Goal: Find specific page/section: Find specific page/section

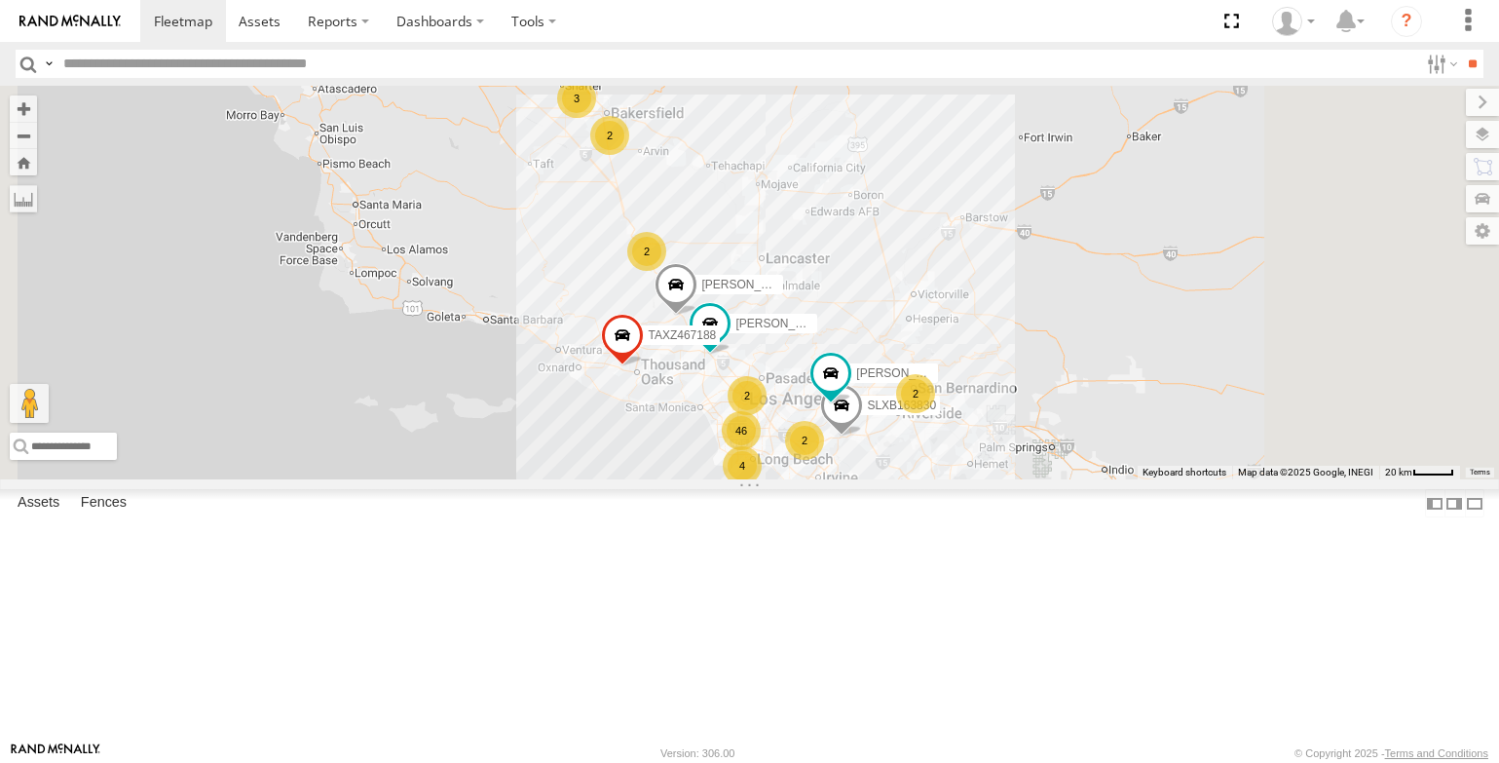
click at [0, 0] on div "T-1678/ [PERSON_NAME]" at bounding box center [0, 0] width 0 height 0
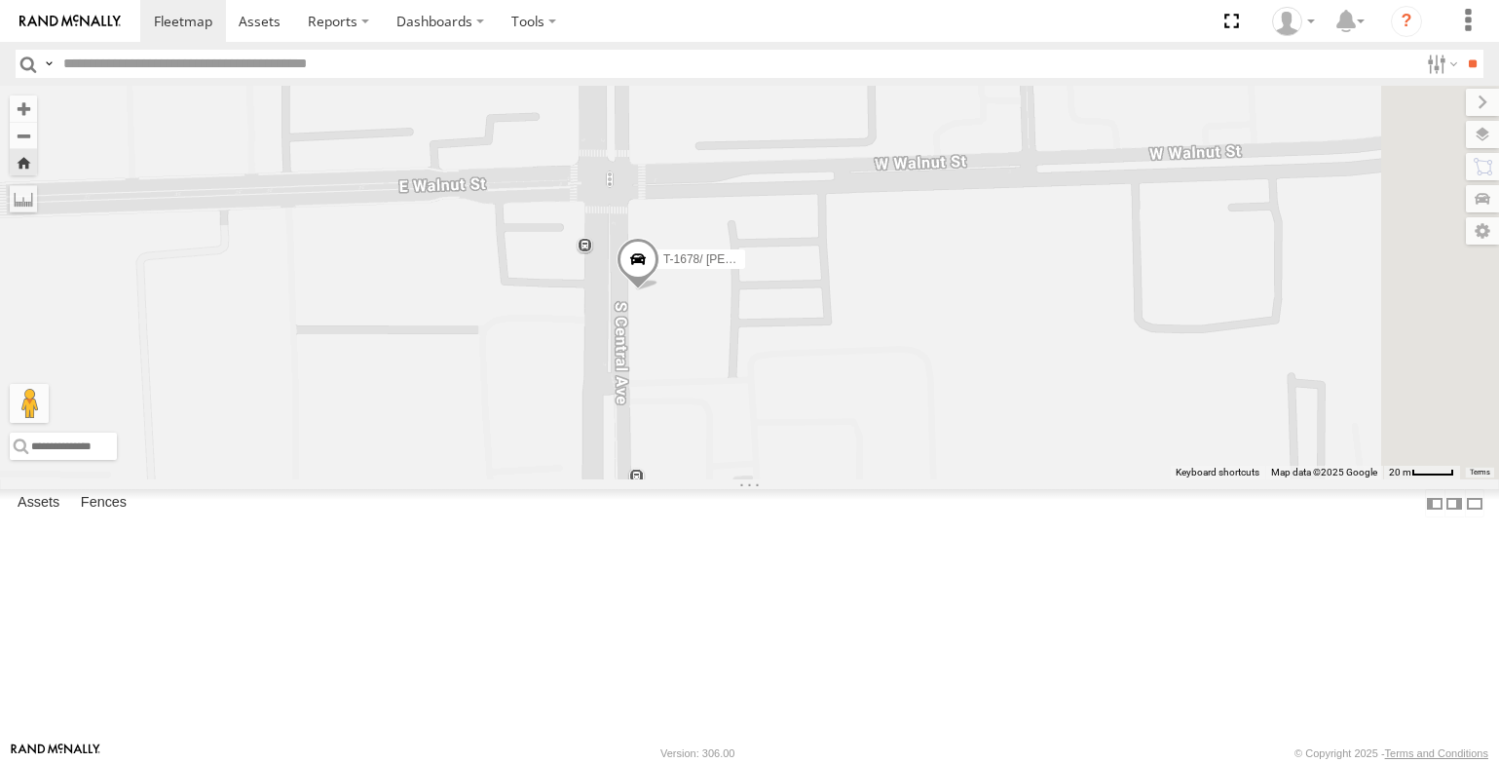
drag, startPoint x: 932, startPoint y: 285, endPoint x: 799, endPoint y: 294, distance: 133.7
click at [799, 294] on div "T-1678/ [PERSON_NAME]" at bounding box center [749, 282] width 1499 height 393
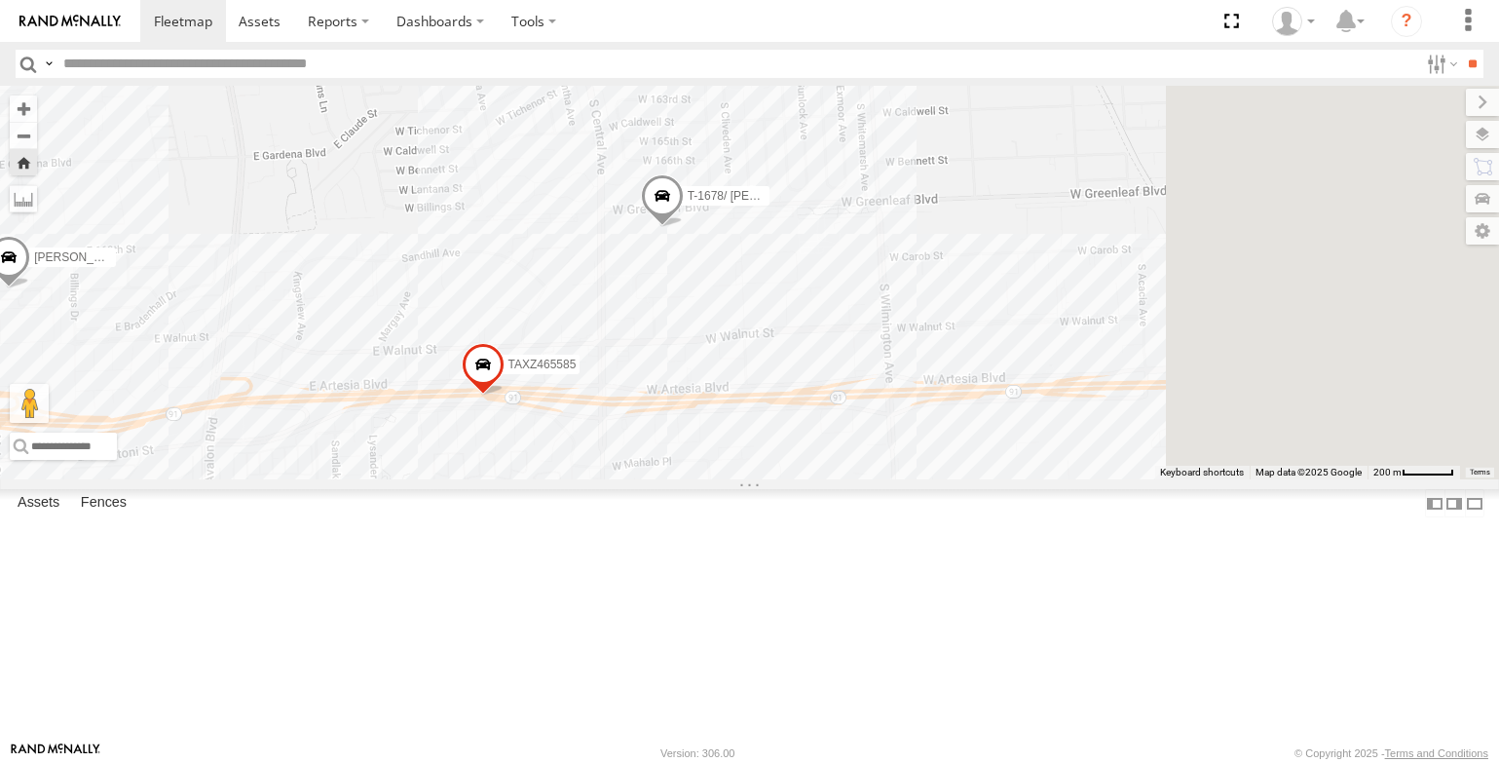
drag, startPoint x: 1042, startPoint y: 288, endPoint x: 781, endPoint y: 331, distance: 264.5
click at [781, 331] on div "T-1678/ [PERSON_NAME] TAXZ465585 [PERSON_NAME]/T-1629 [PERSON_NAME]/T-1656" at bounding box center [749, 282] width 1499 height 393
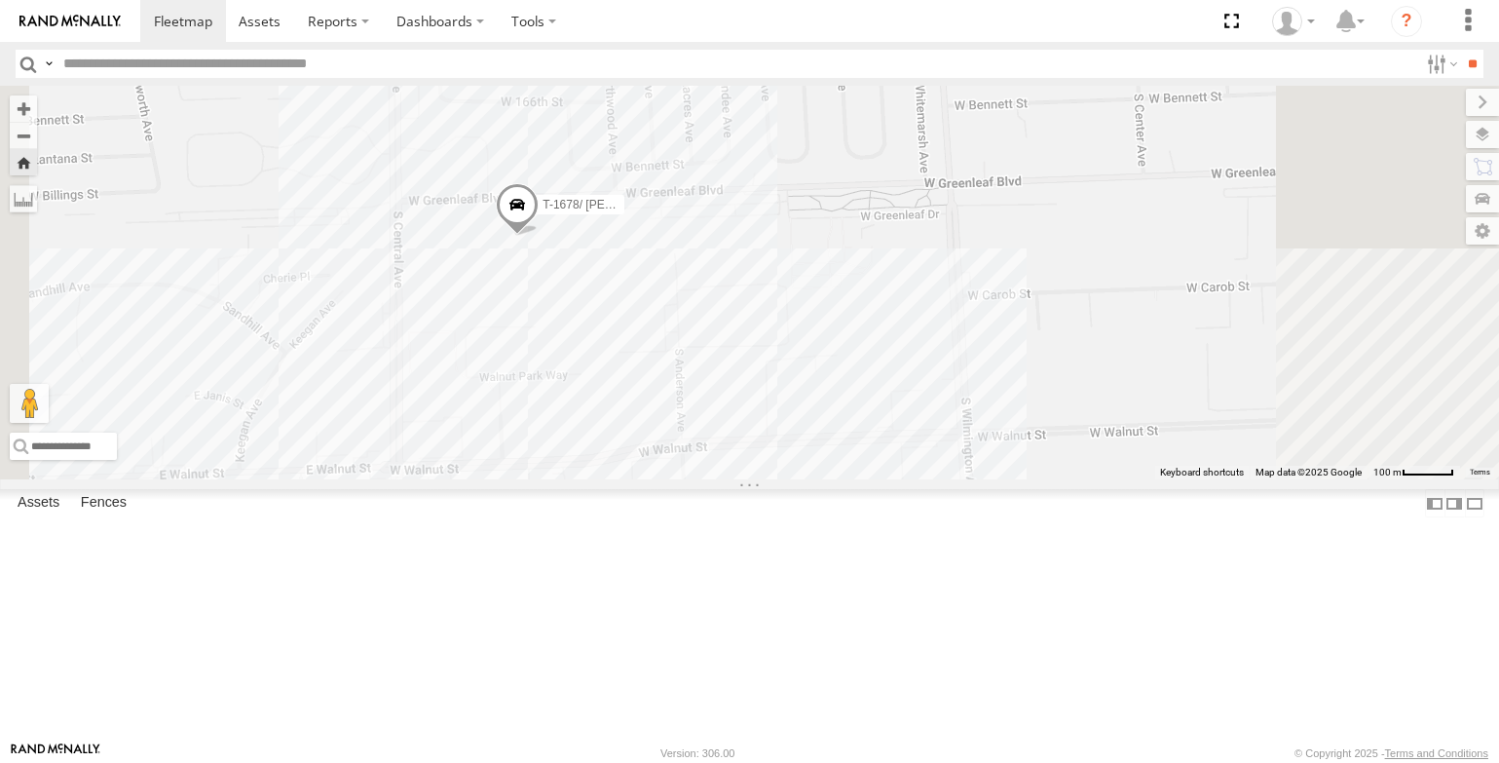
drag, startPoint x: 935, startPoint y: 331, endPoint x: 977, endPoint y: 362, distance: 52.2
click at [977, 362] on div "T-1678/ [PERSON_NAME] TAXZ465585 [PERSON_NAME]/T-1629 [PERSON_NAME]/T-1656" at bounding box center [749, 282] width 1499 height 393
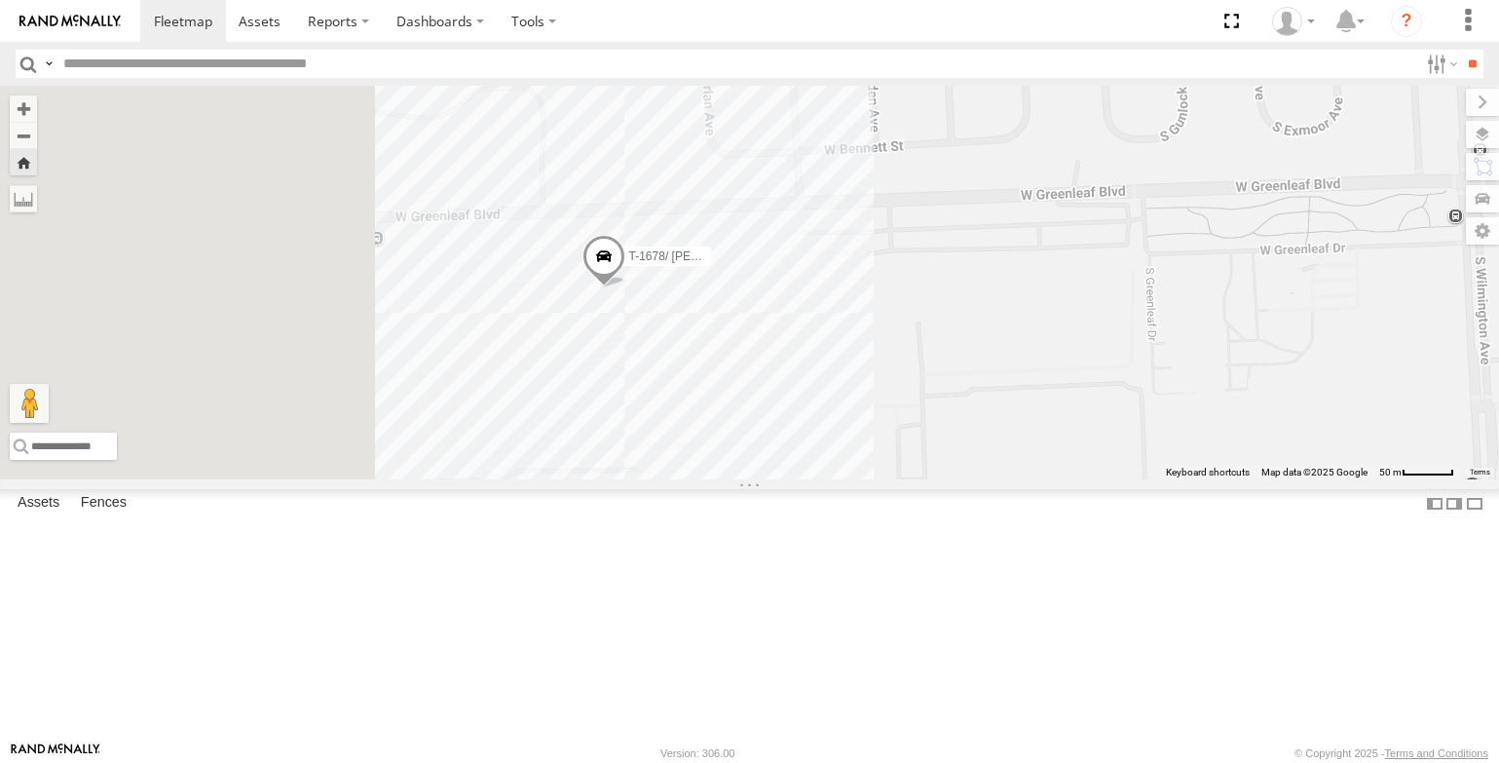
drag, startPoint x: 898, startPoint y: 379, endPoint x: 1181, endPoint y: 411, distance: 285.2
click at [1181, 411] on div "T-1678/ [PERSON_NAME] TAXZ465585 [PERSON_NAME]/T-1629 [PERSON_NAME]/T-1656" at bounding box center [749, 282] width 1499 height 393
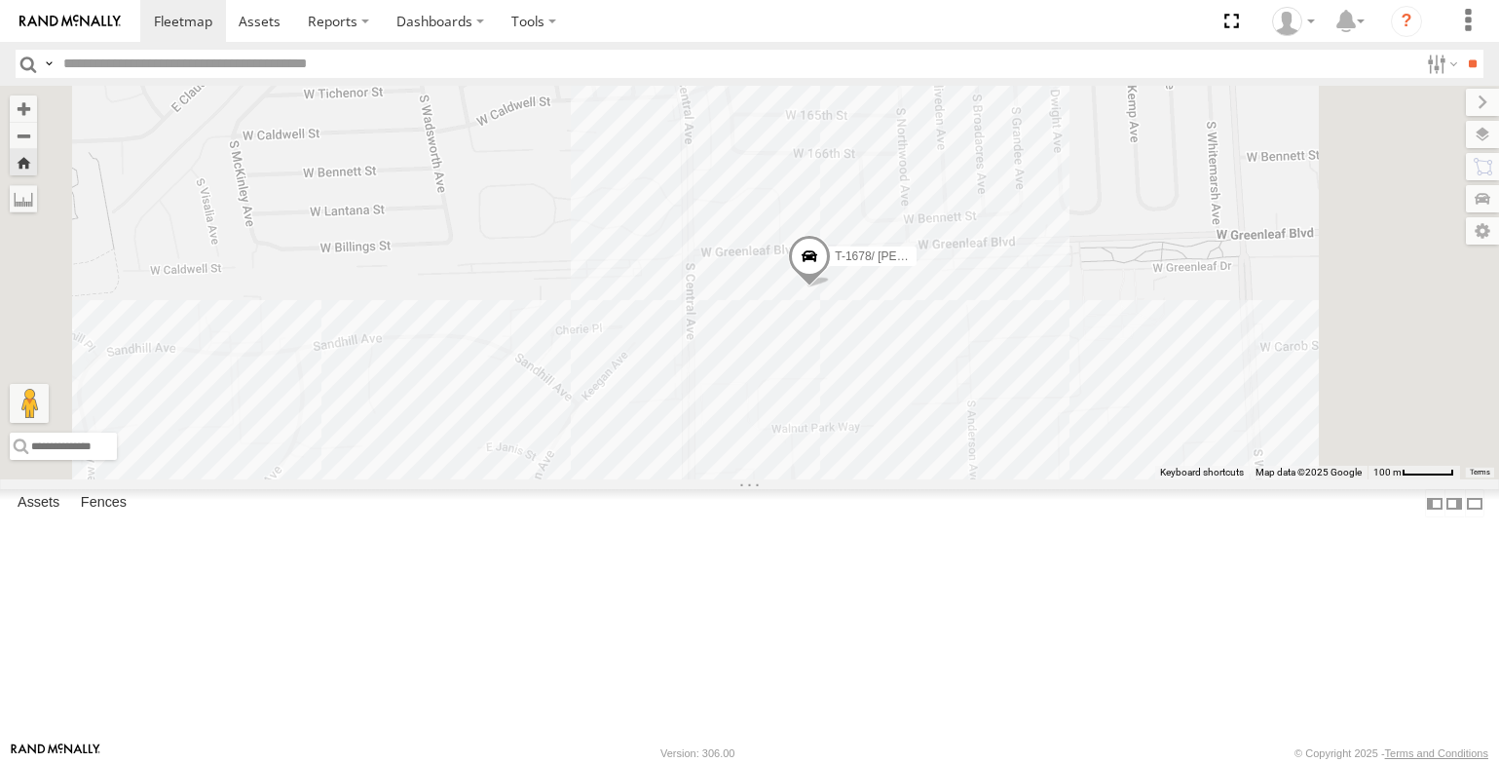
scroll to position [487, 0]
click at [0, 0] on div "T-1678/ [PERSON_NAME]" at bounding box center [0, 0] width 0 height 0
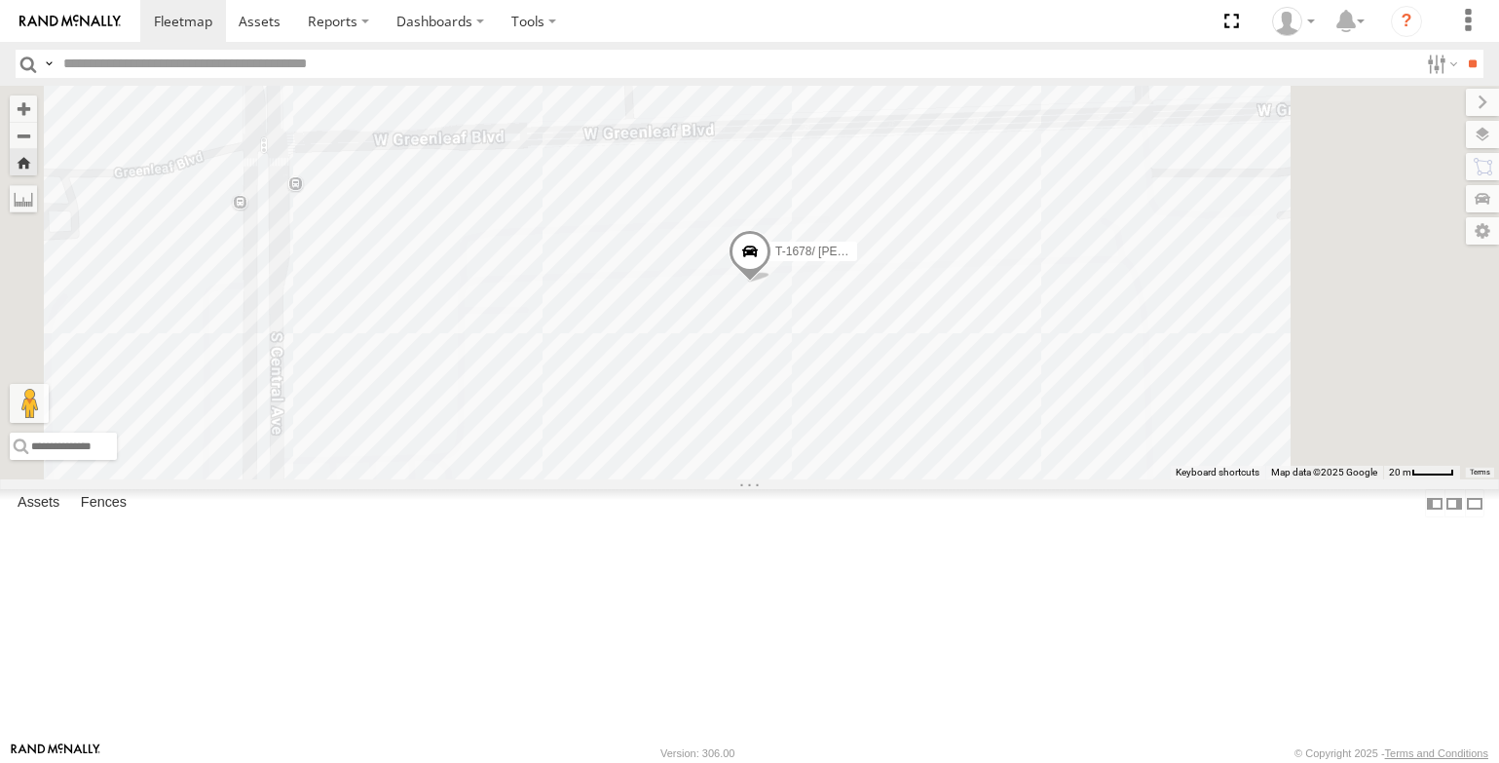
scroll to position [0, 0]
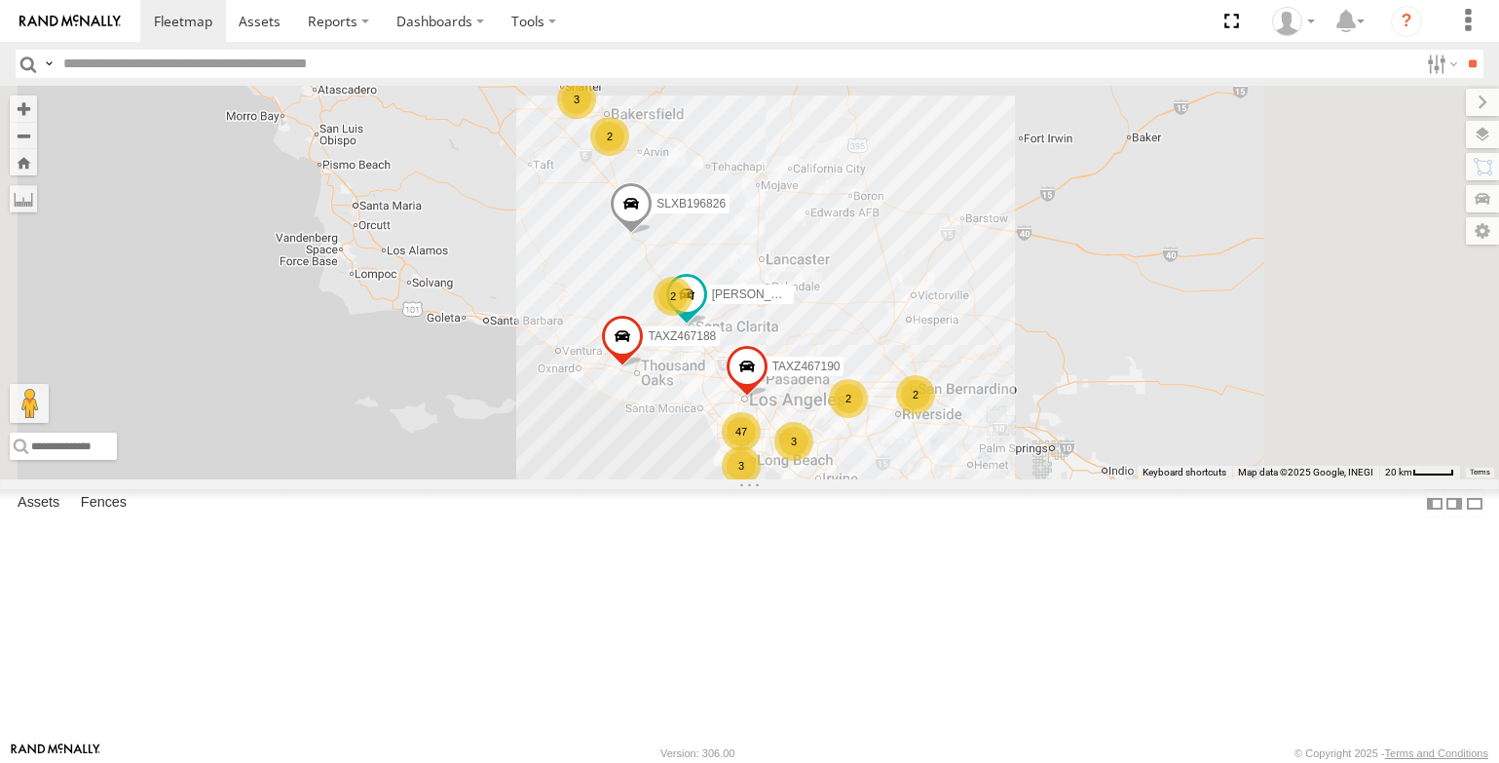
click at [0, 0] on div "T-1678/ [PERSON_NAME]" at bounding box center [0, 0] width 0 height 0
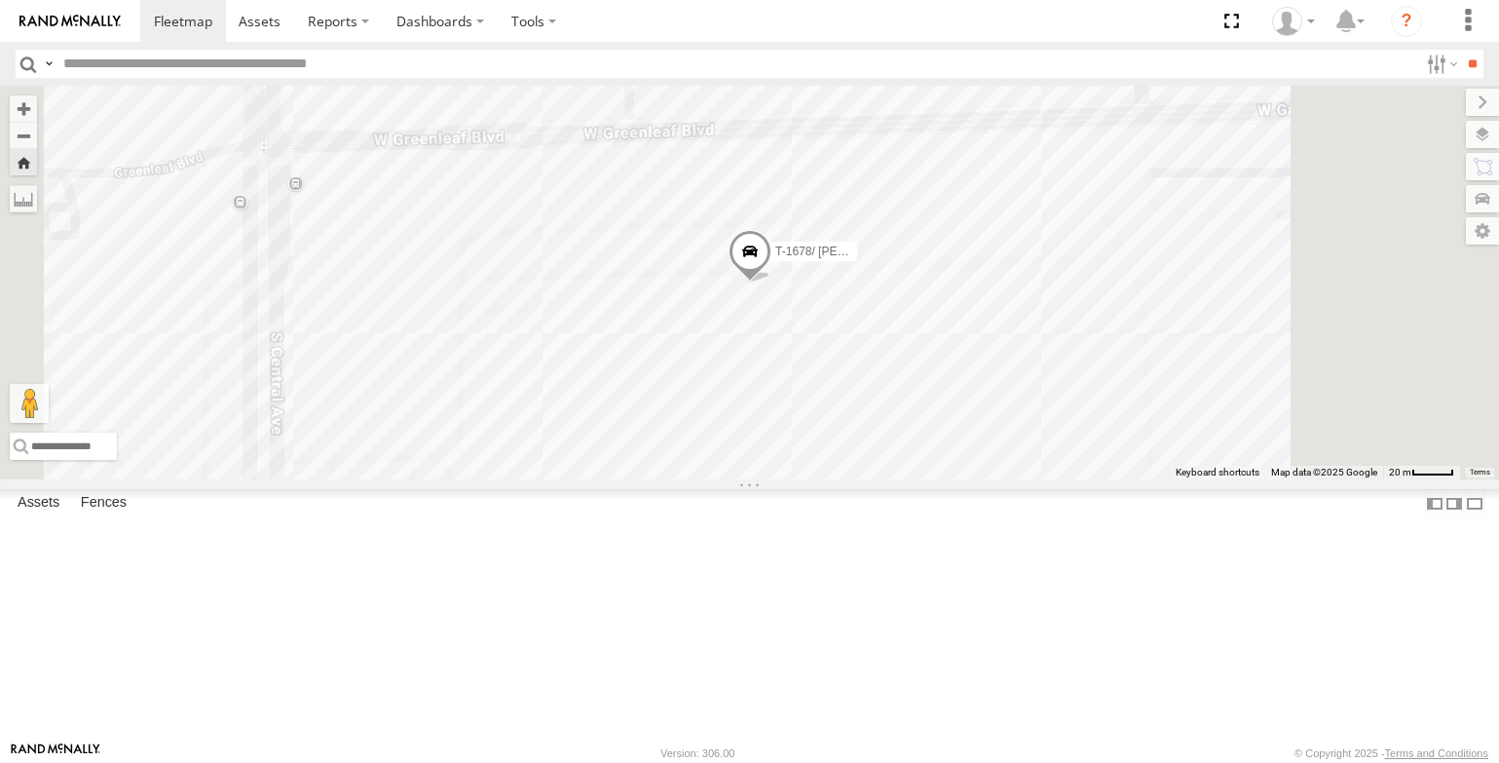
click at [0, 0] on div "FCL" at bounding box center [0, 0] width 0 height 0
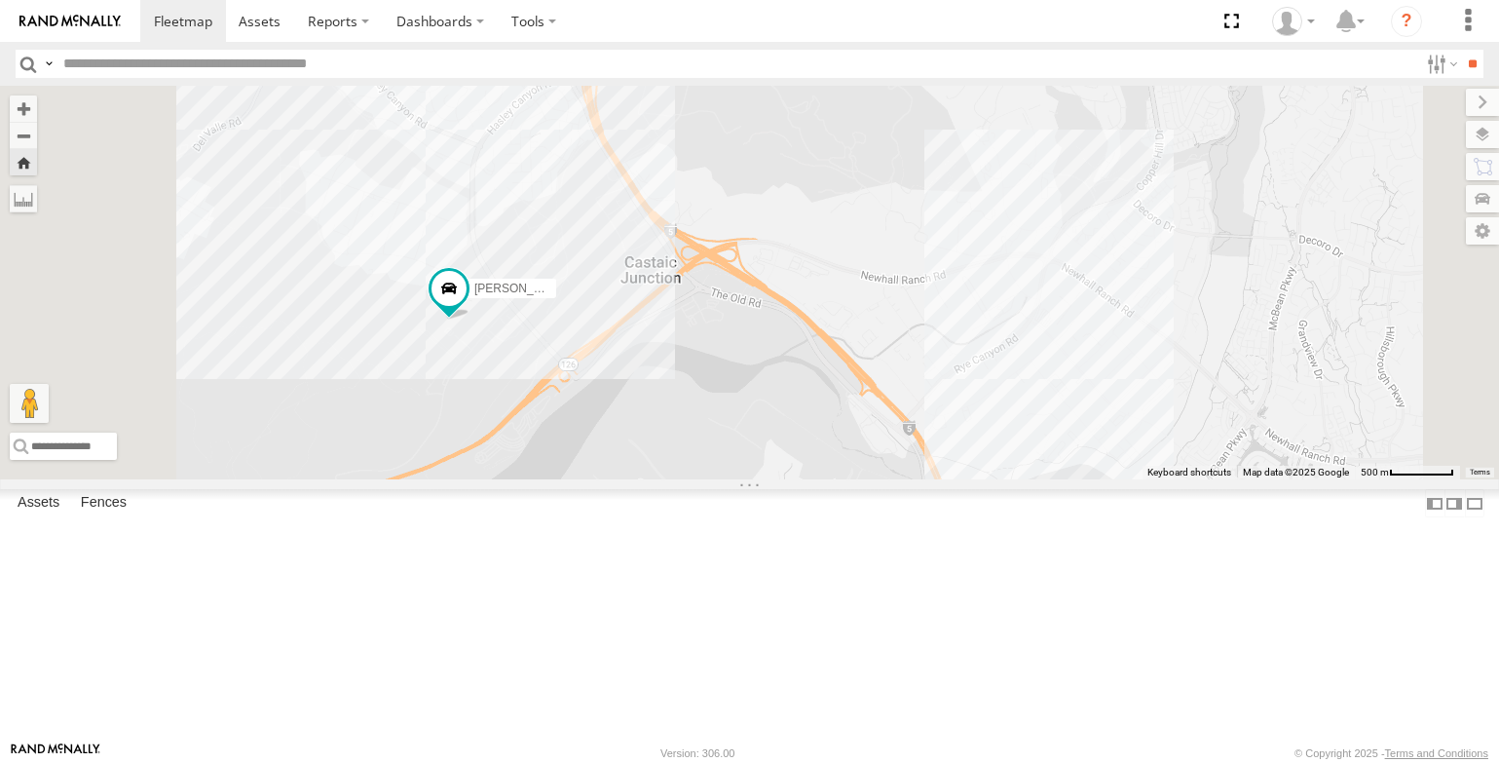
click at [896, 40] on section at bounding box center [817, 21] width 1354 height 42
click at [0, 0] on div "OSCAR/T-1668" at bounding box center [0, 0] width 0 height 0
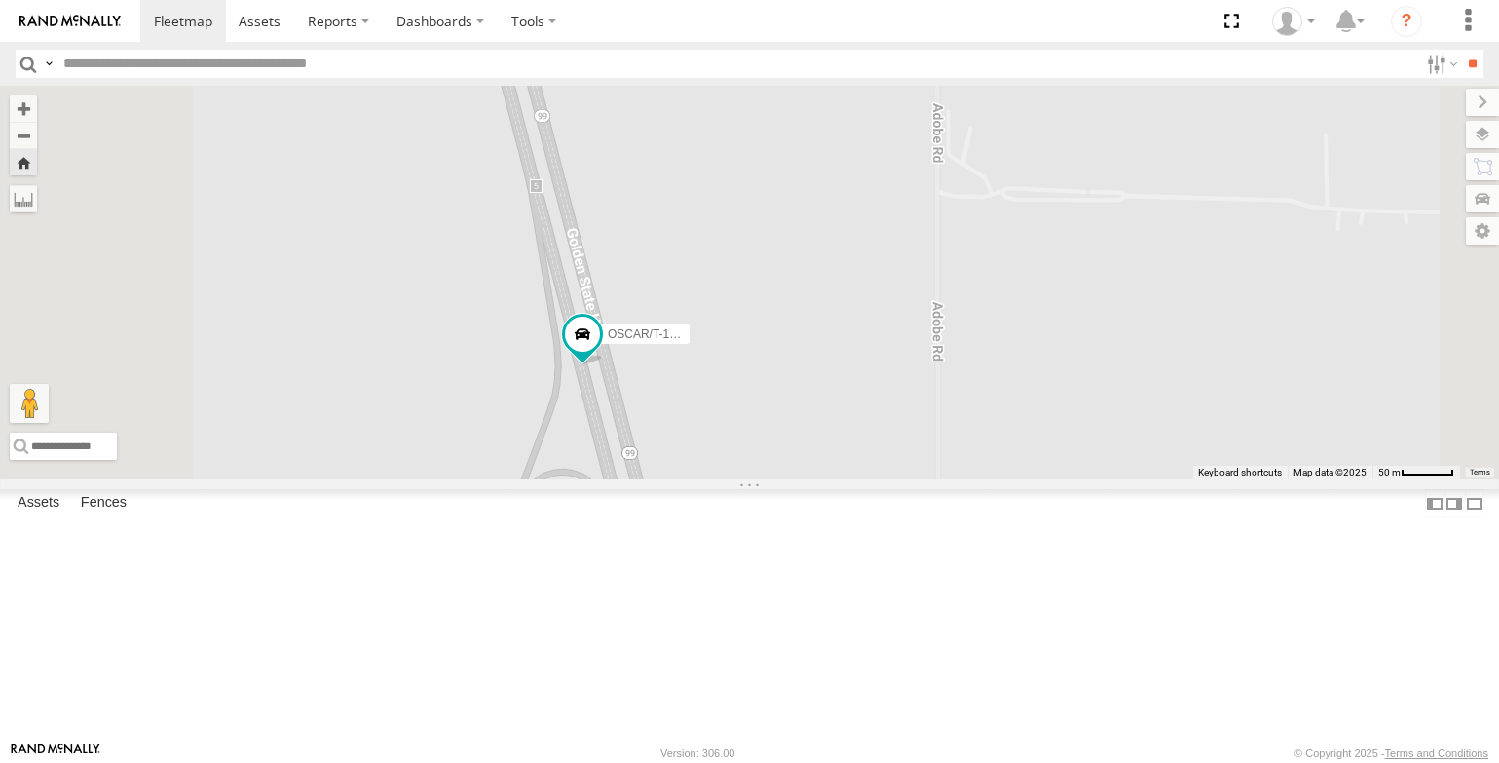
scroll to position [682, 0]
click at [0, 0] on div "FCL" at bounding box center [0, 0] width 0 height 0
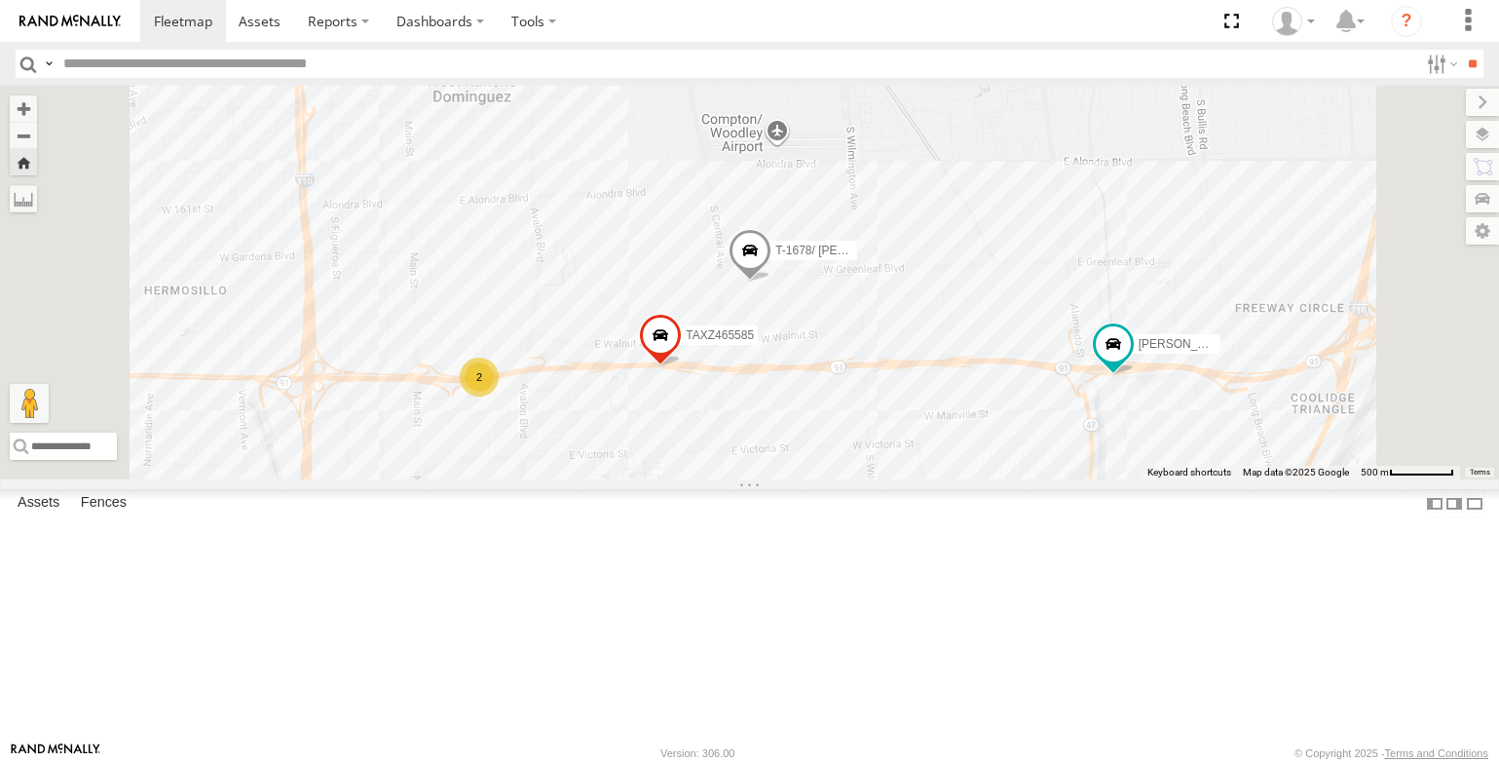
scroll to position [390, 0]
click at [0, 0] on div "[PERSON_NAME] (JIGGA)T-1666 FCL" at bounding box center [0, 0] width 0 height 0
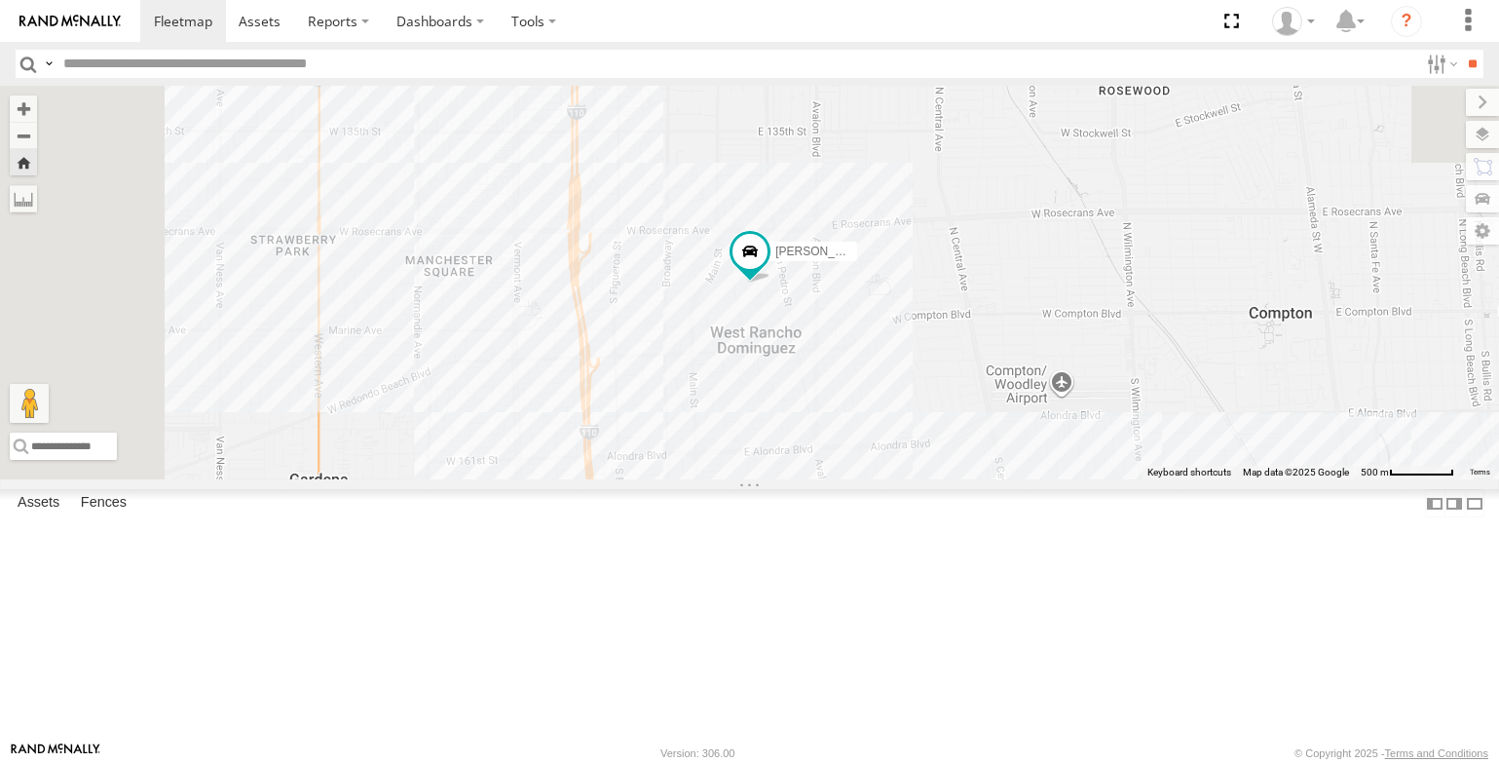
click at [0, 0] on div "T-1678/ [PERSON_NAME]" at bounding box center [0, 0] width 0 height 0
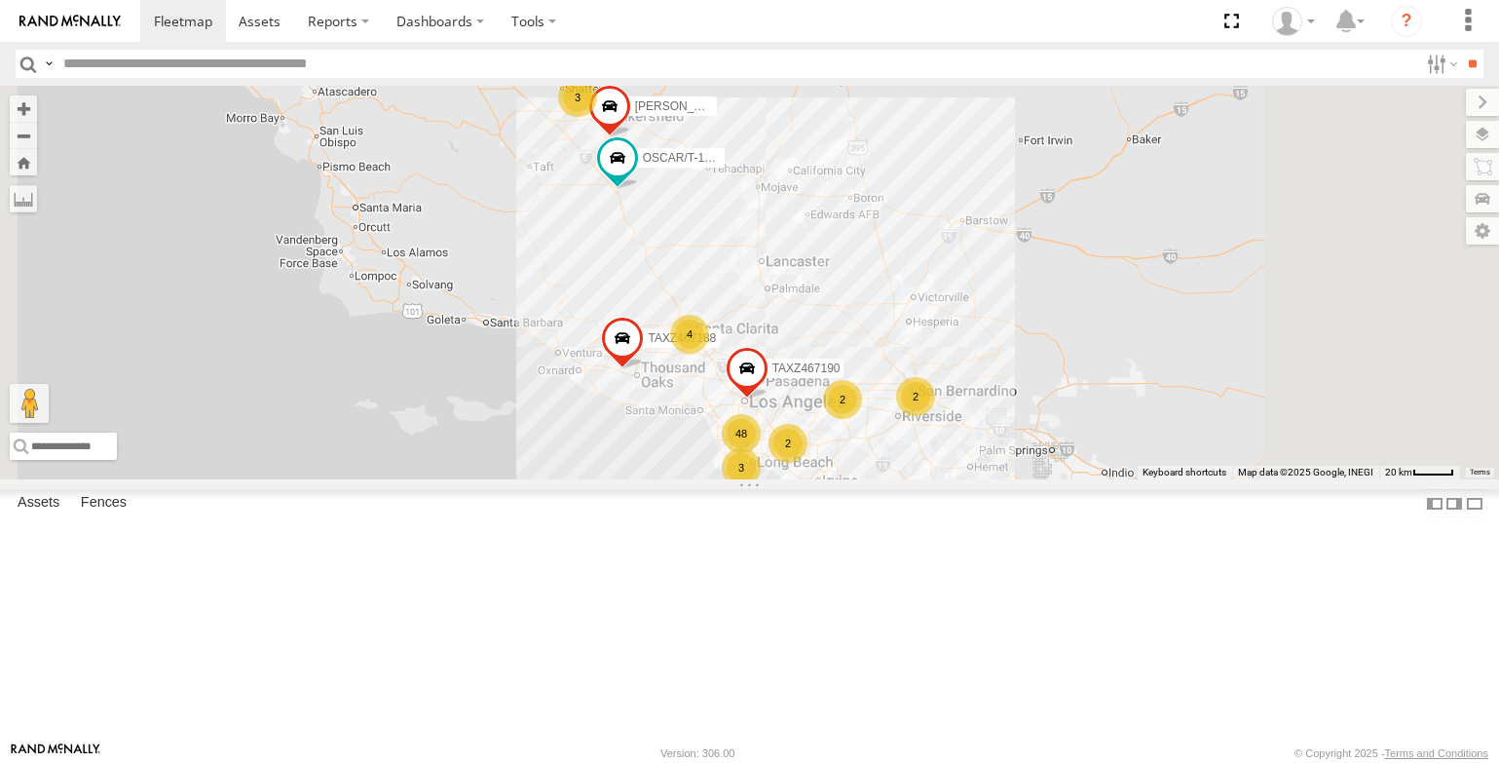
scroll to position [487, 0]
click at [0, 0] on div "FCL" at bounding box center [0, 0] width 0 height 0
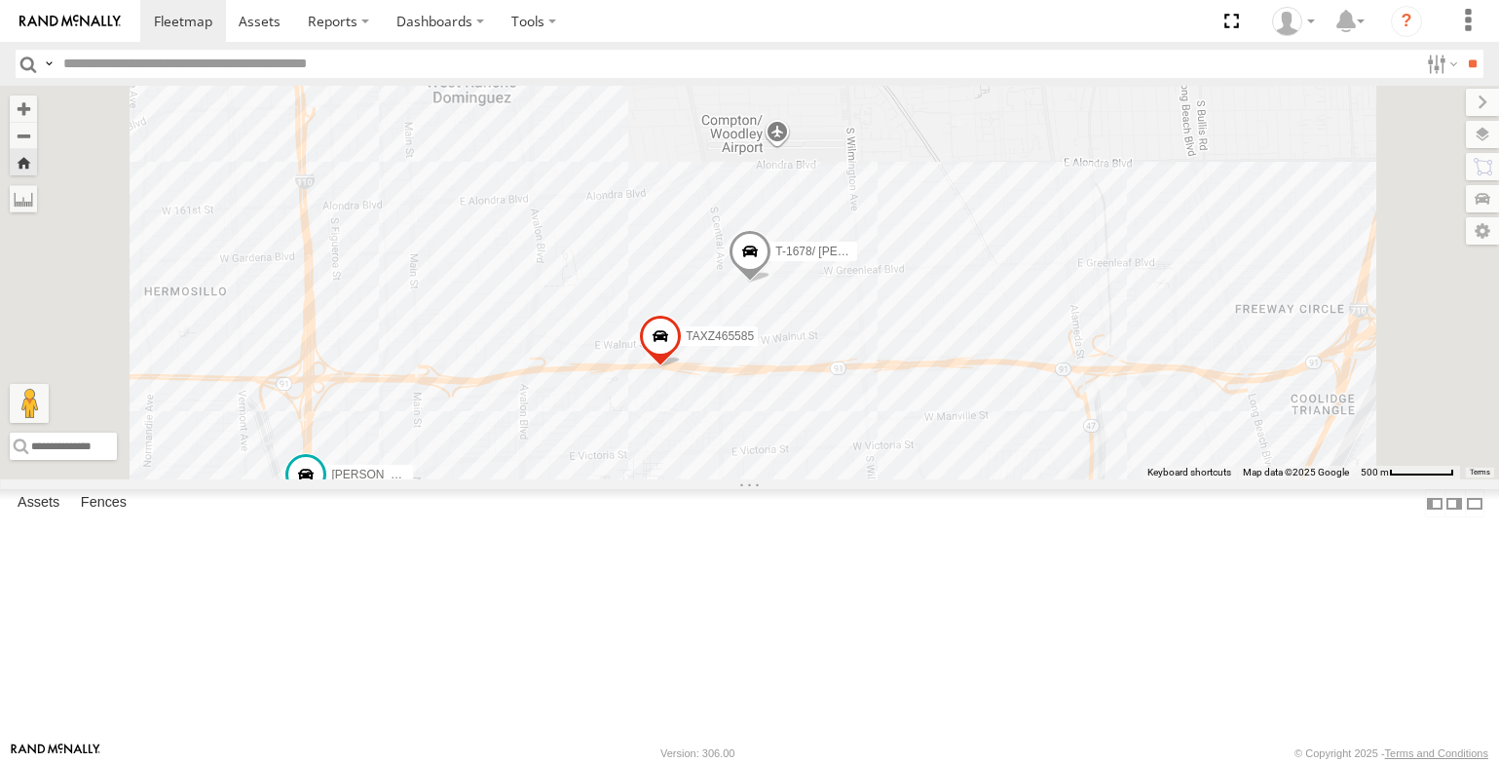
scroll to position [292, 0]
drag, startPoint x: 126, startPoint y: 590, endPoint x: 121, endPoint y: 599, distance: 10.0
click at [0, 0] on div "T-1678/ [PERSON_NAME]" at bounding box center [0, 0] width 0 height 0
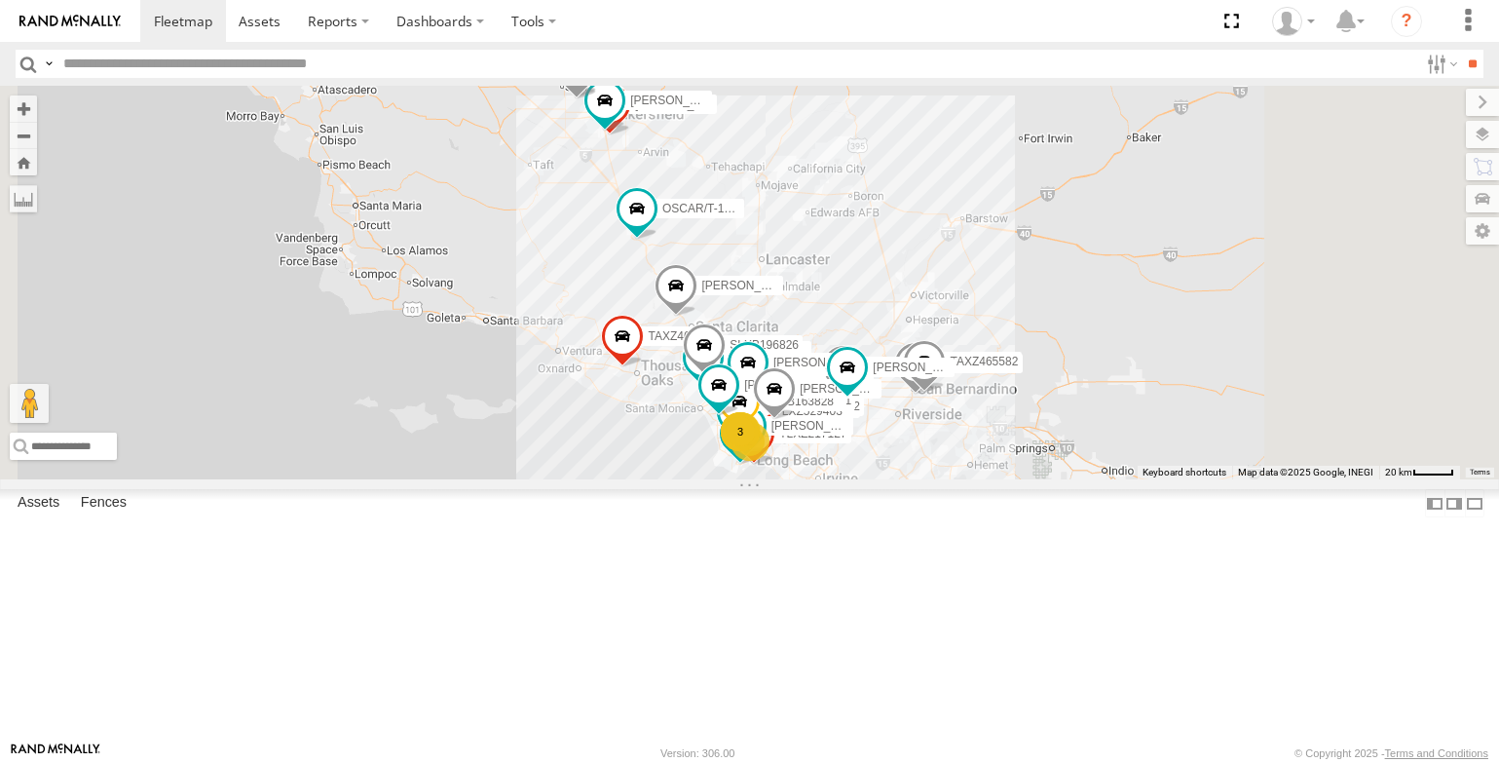
scroll to position [487, 0]
click at [0, 0] on div "[PERSON_NAME] (JIGGA)T-1666" at bounding box center [0, 0] width 0 height 0
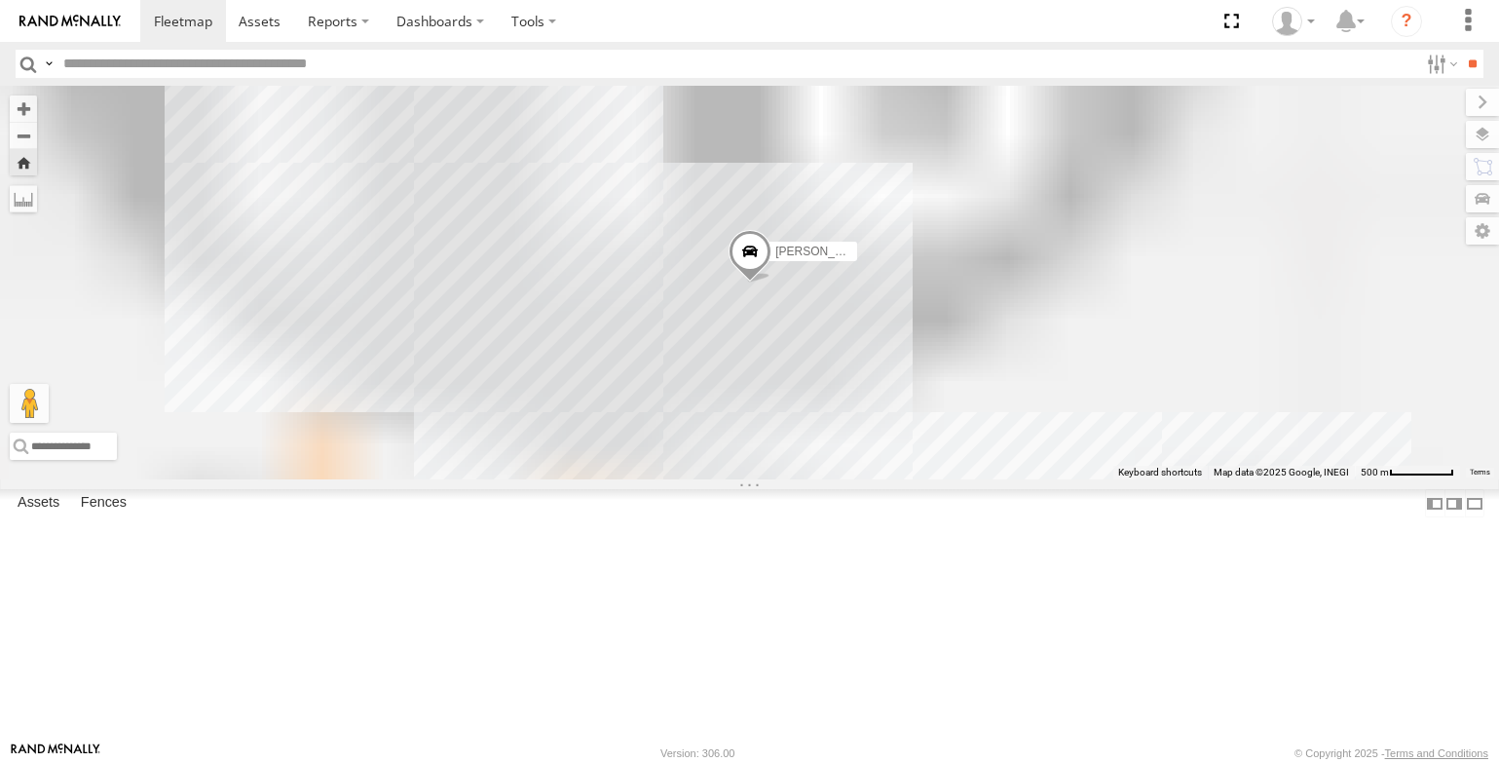
click at [0, 0] on div "T-1678/ [PERSON_NAME]" at bounding box center [0, 0] width 0 height 0
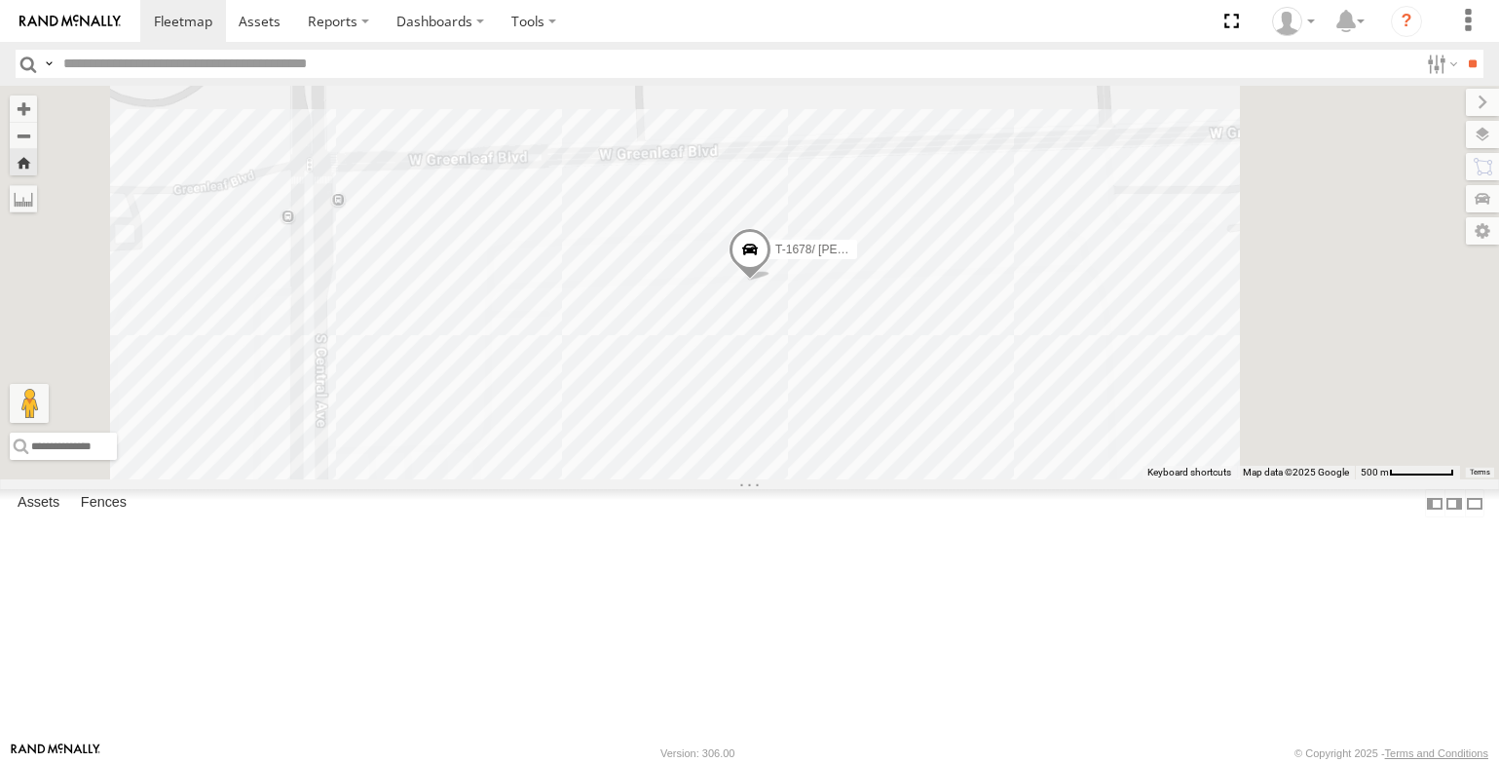
scroll to position [0, 0]
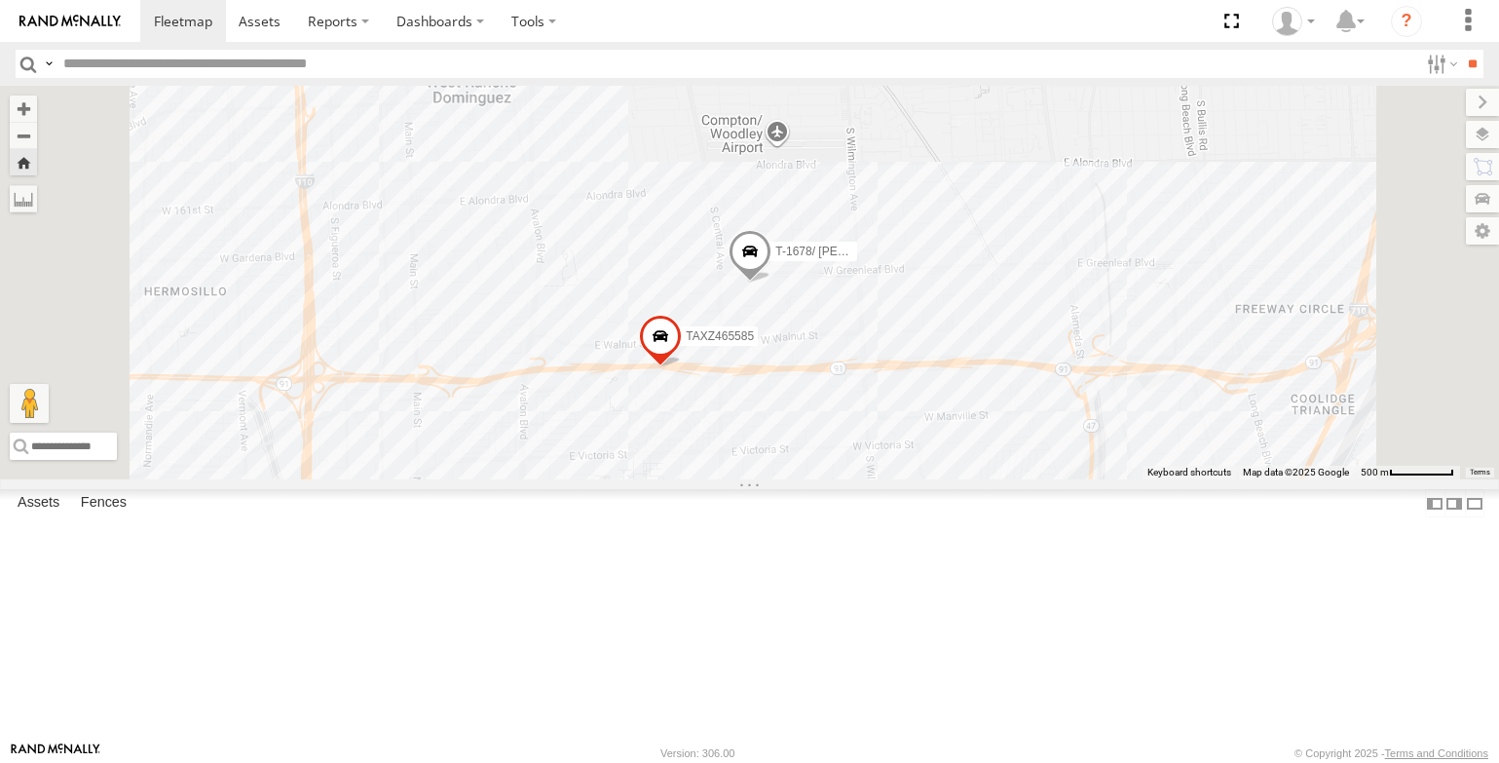
click at [1030, 34] on section at bounding box center [817, 21] width 1354 height 42
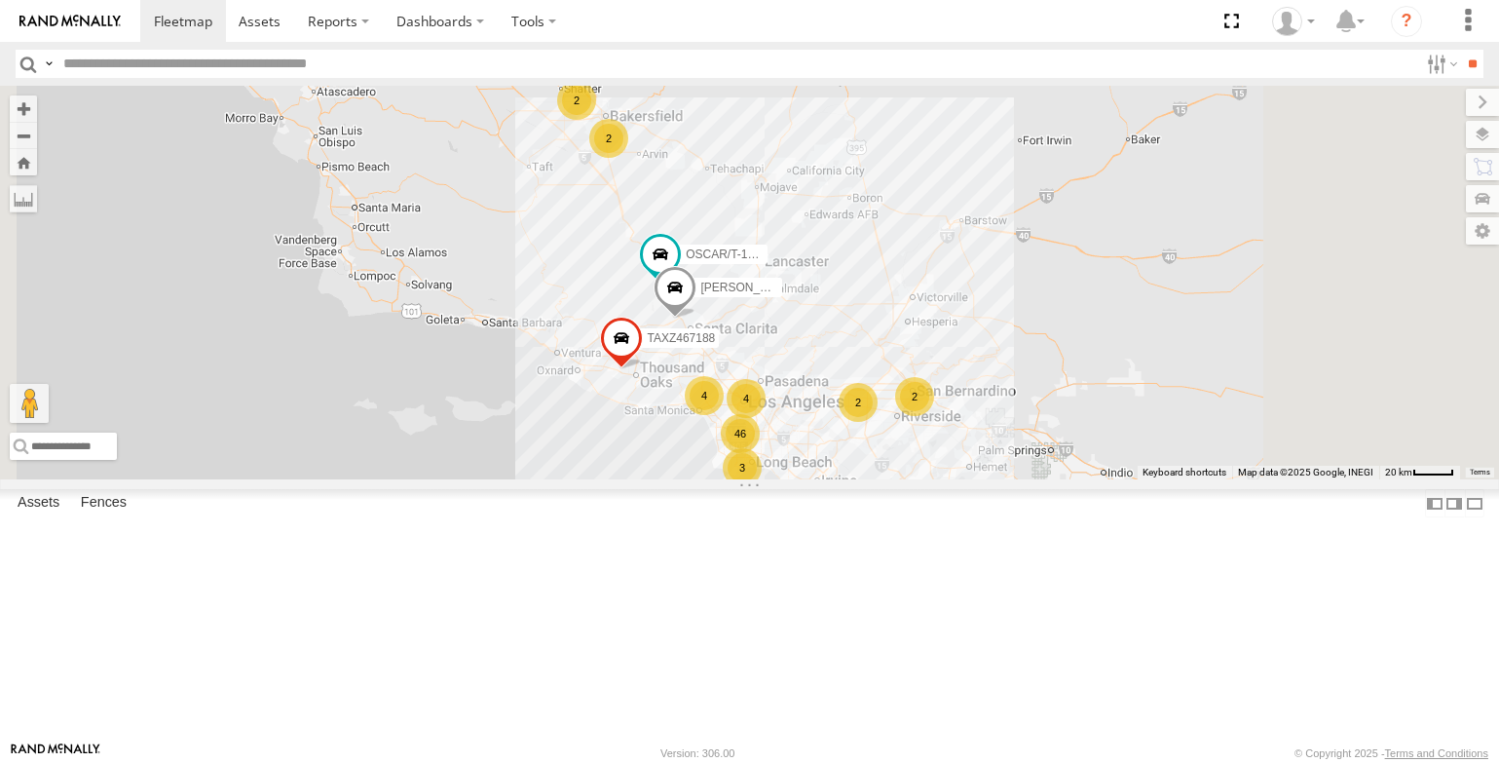
scroll to position [390, 0]
click at [0, 0] on div "T-1678/ [PERSON_NAME]" at bounding box center [0, 0] width 0 height 0
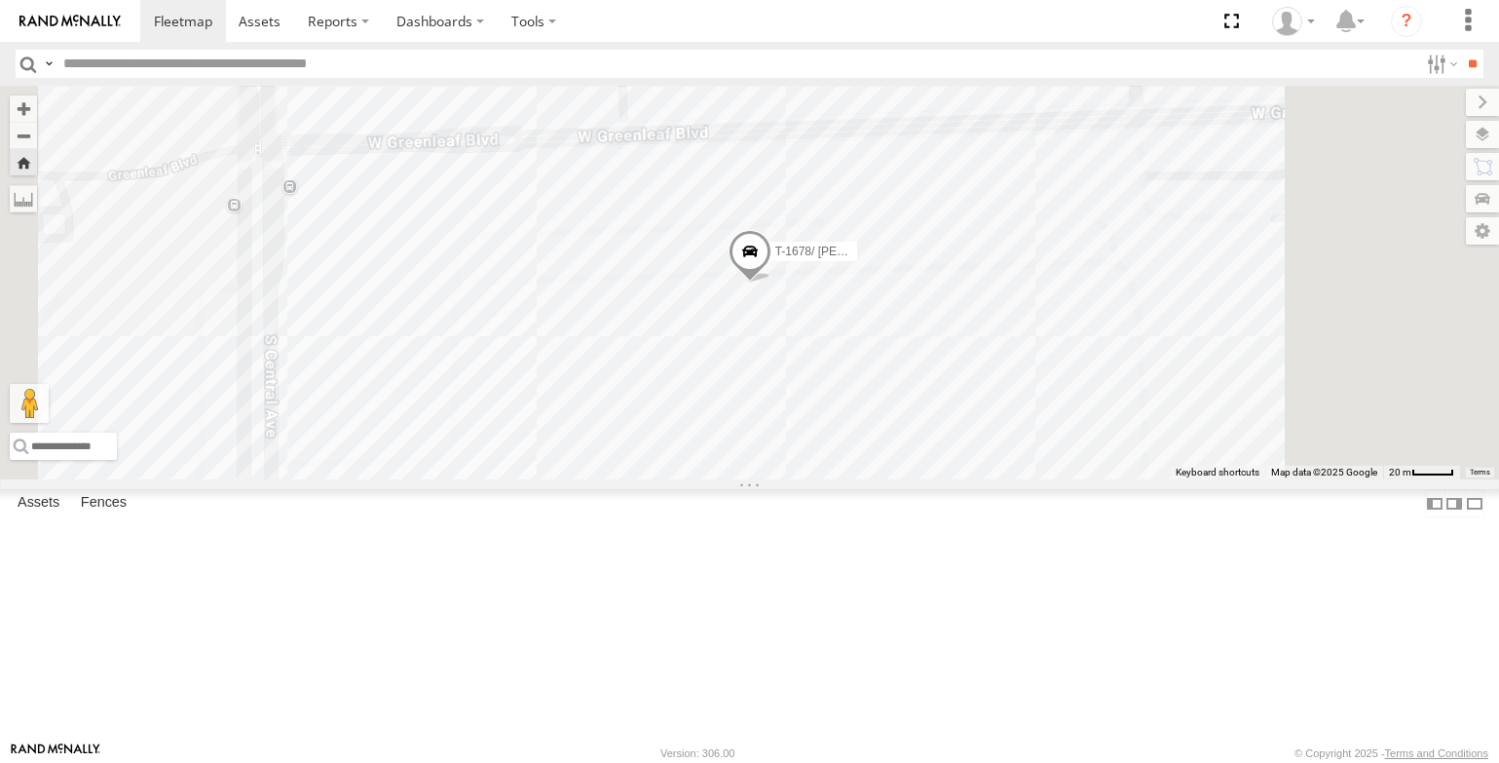
scroll to position [0, 0]
click at [0, 0] on div "FCL" at bounding box center [0, 0] width 0 height 0
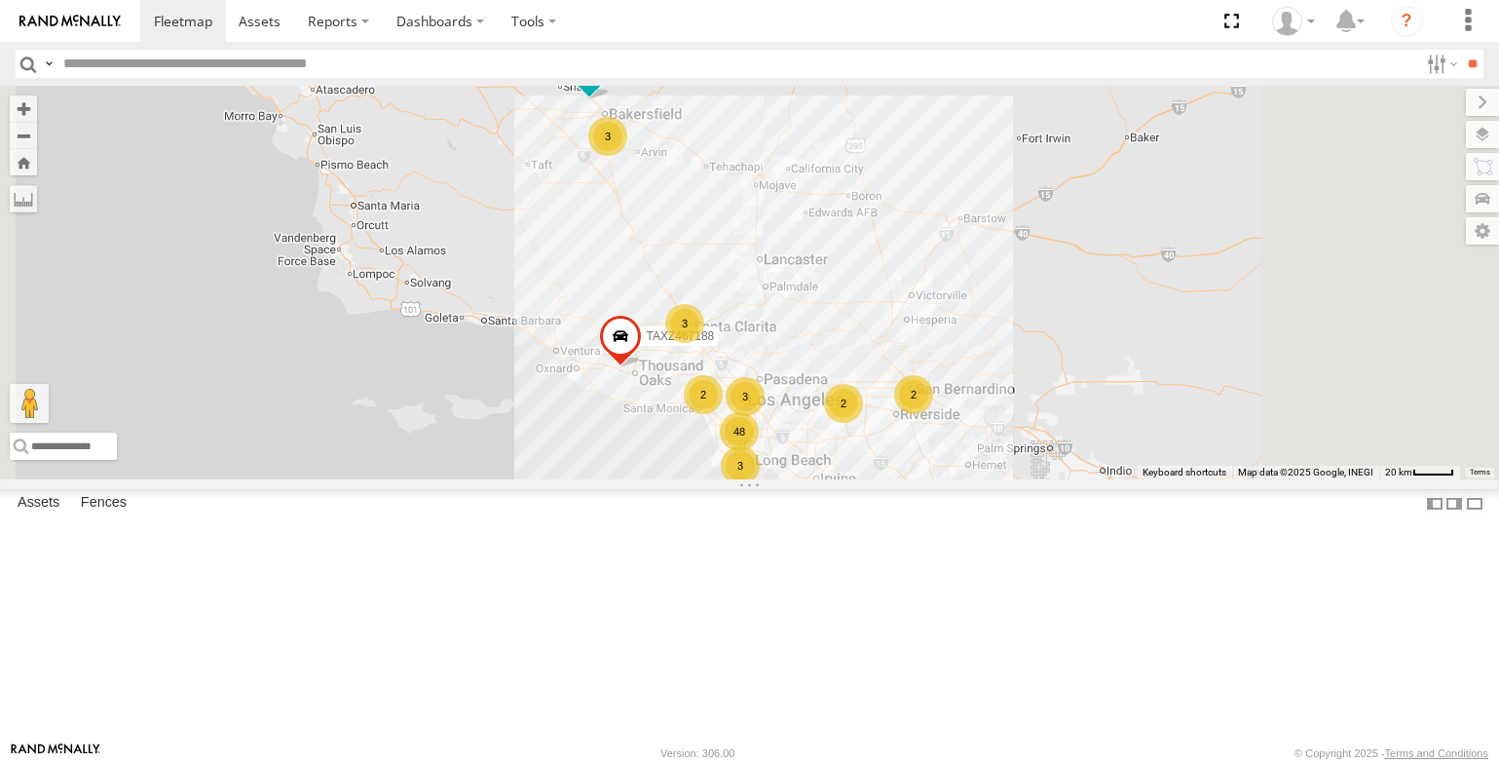
scroll to position [487, 0]
click at [0, 0] on div "T-1678/ [PERSON_NAME]" at bounding box center [0, 0] width 0 height 0
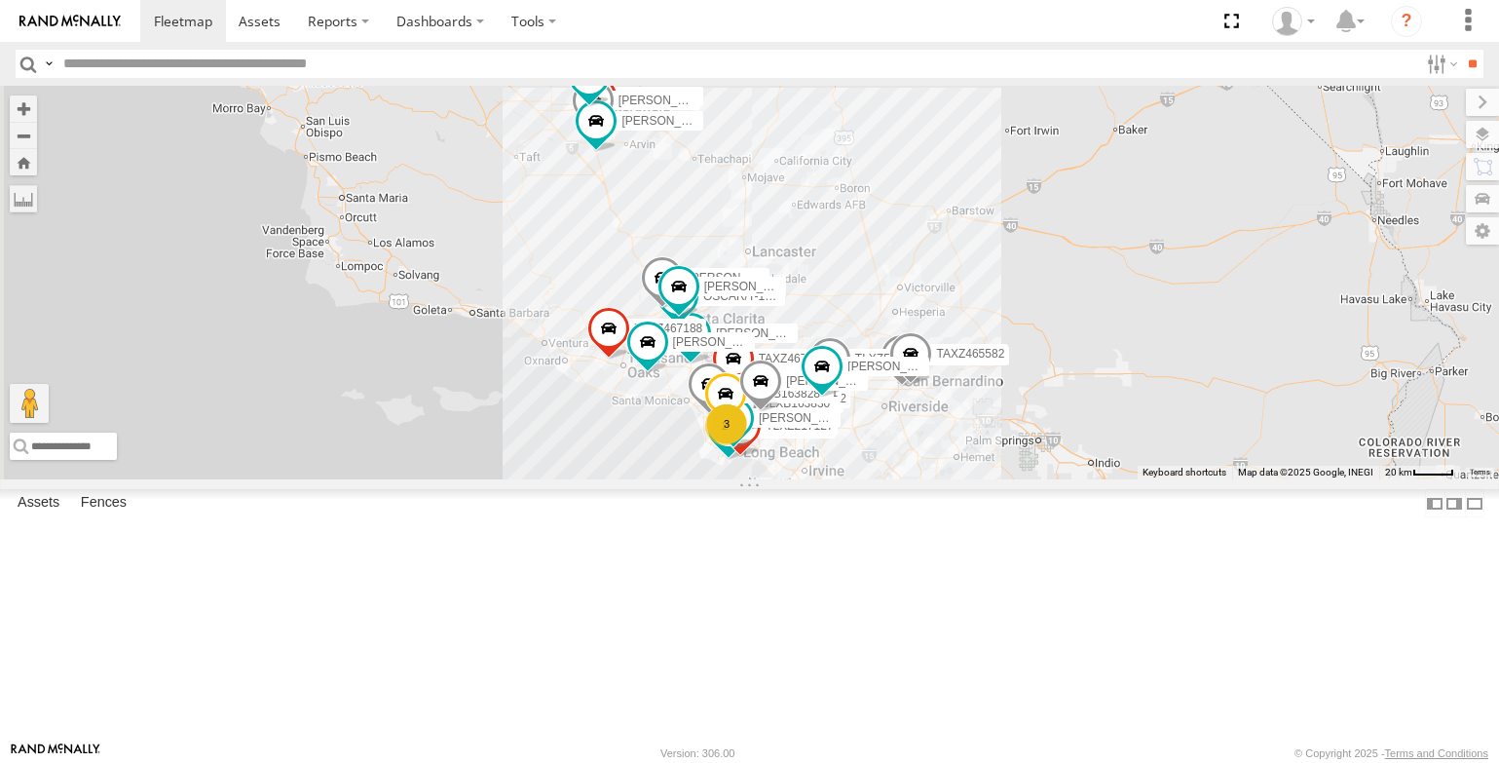
scroll to position [292, 0]
click at [0, 0] on div "T-1678/ [PERSON_NAME]" at bounding box center [0, 0] width 0 height 0
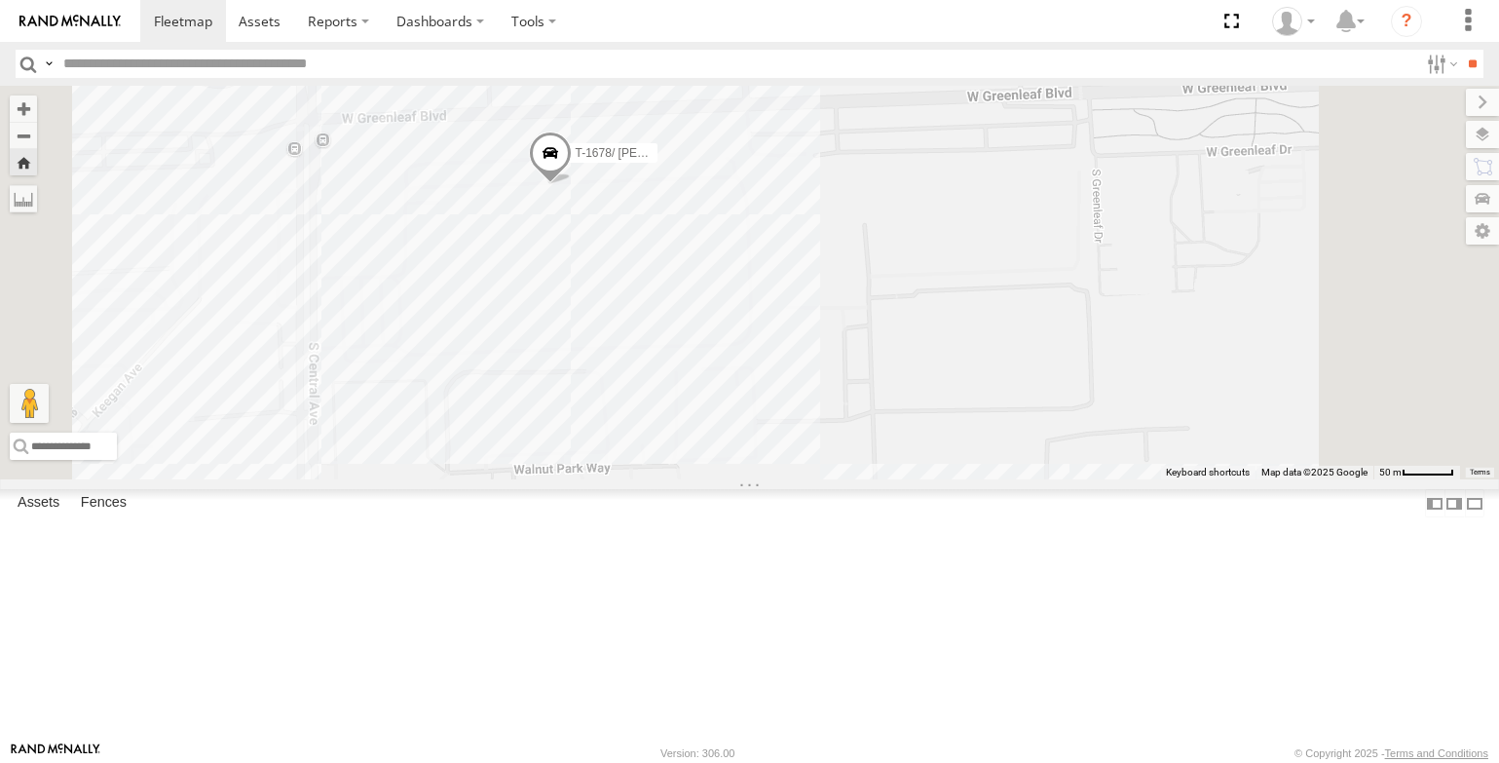
drag, startPoint x: 656, startPoint y: 29, endPoint x: 666, endPoint y: 19, distance: 14.5
click at [656, 29] on section at bounding box center [817, 21] width 1354 height 42
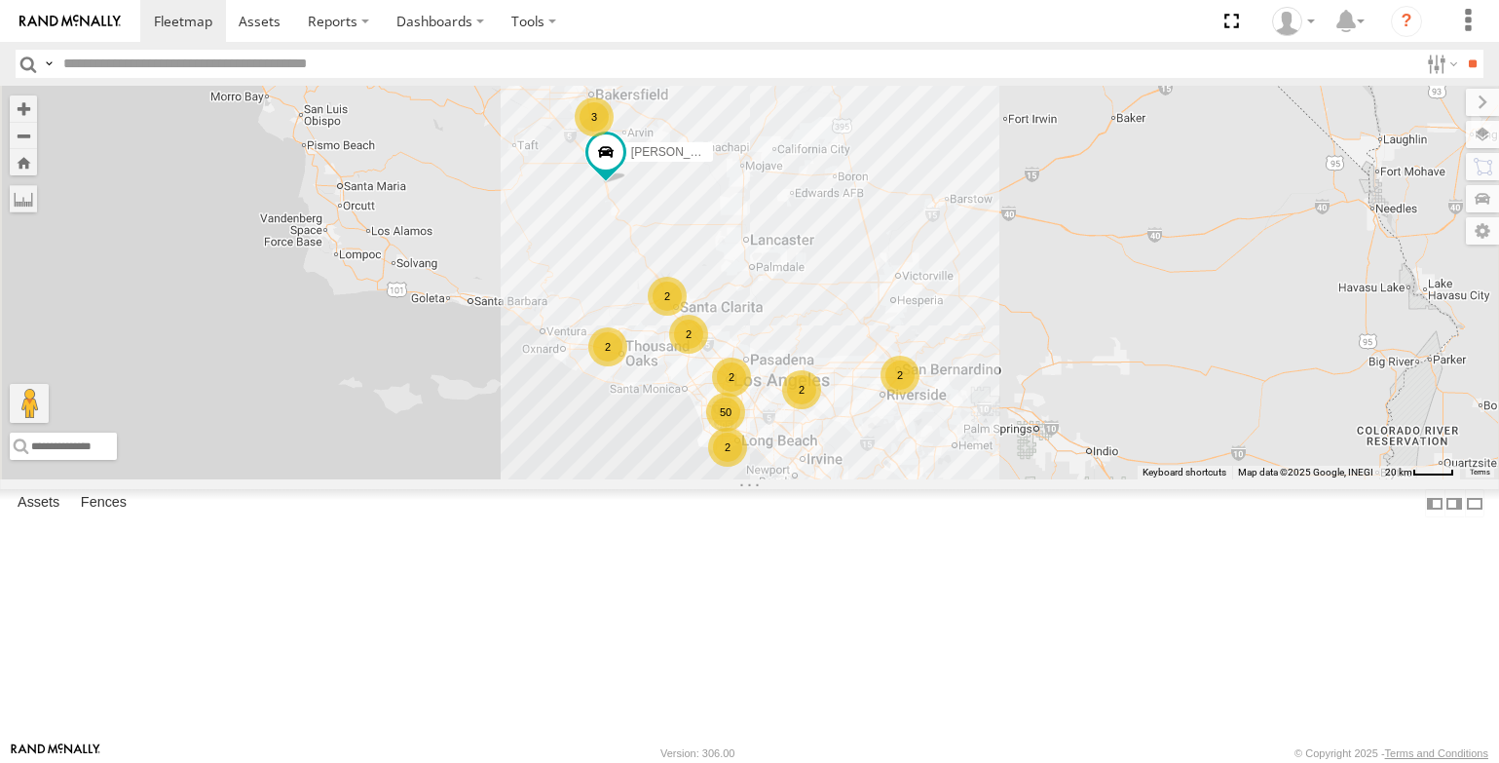
scroll to position [0, 0]
click at [0, 0] on div "T-1678/ [PERSON_NAME] FCL" at bounding box center [0, 0] width 0 height 0
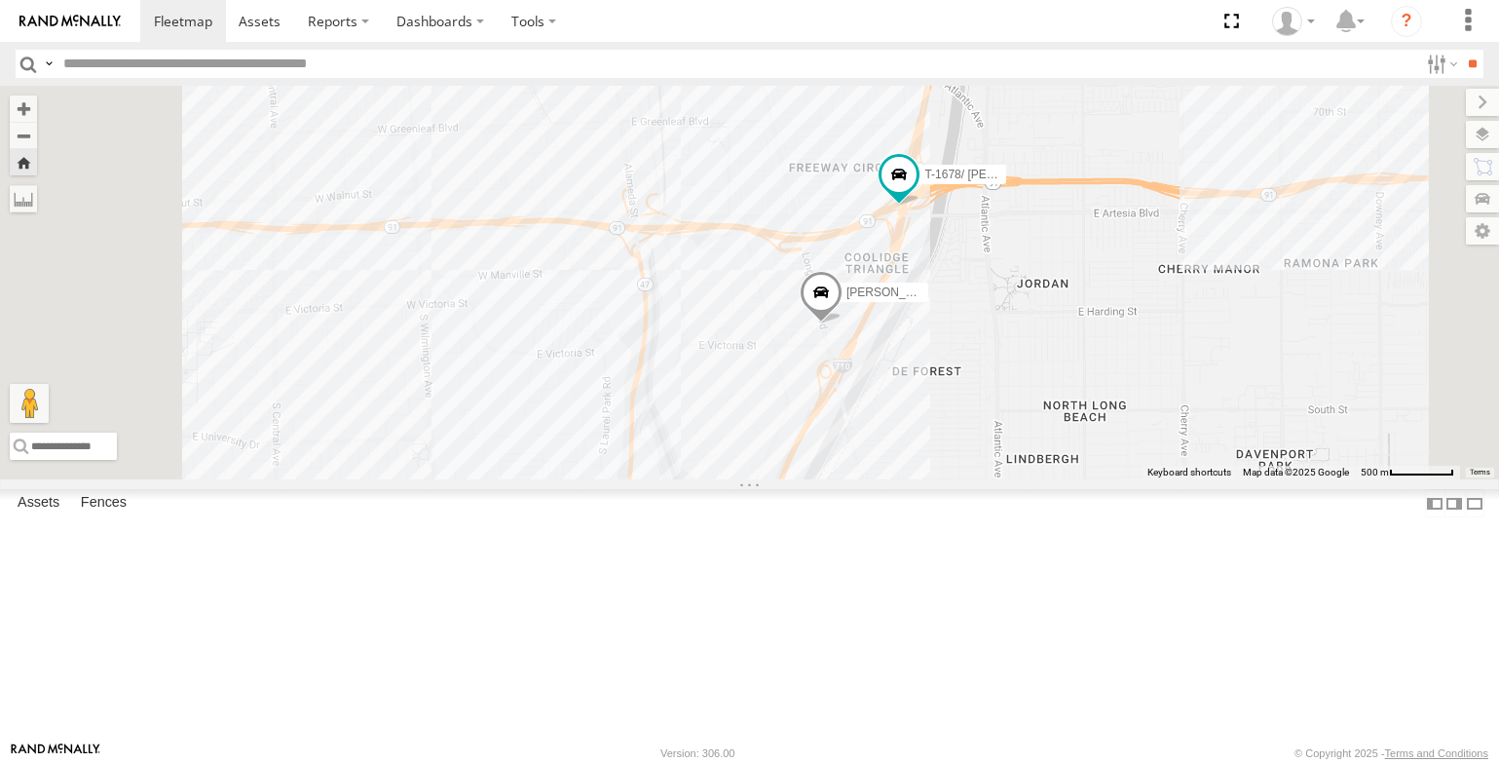
click at [890, 17] on section at bounding box center [817, 21] width 1354 height 42
click at [0, 0] on div "T-1678/ [PERSON_NAME]" at bounding box center [0, 0] width 0 height 0
